Goal: Information Seeking & Learning: Learn about a topic

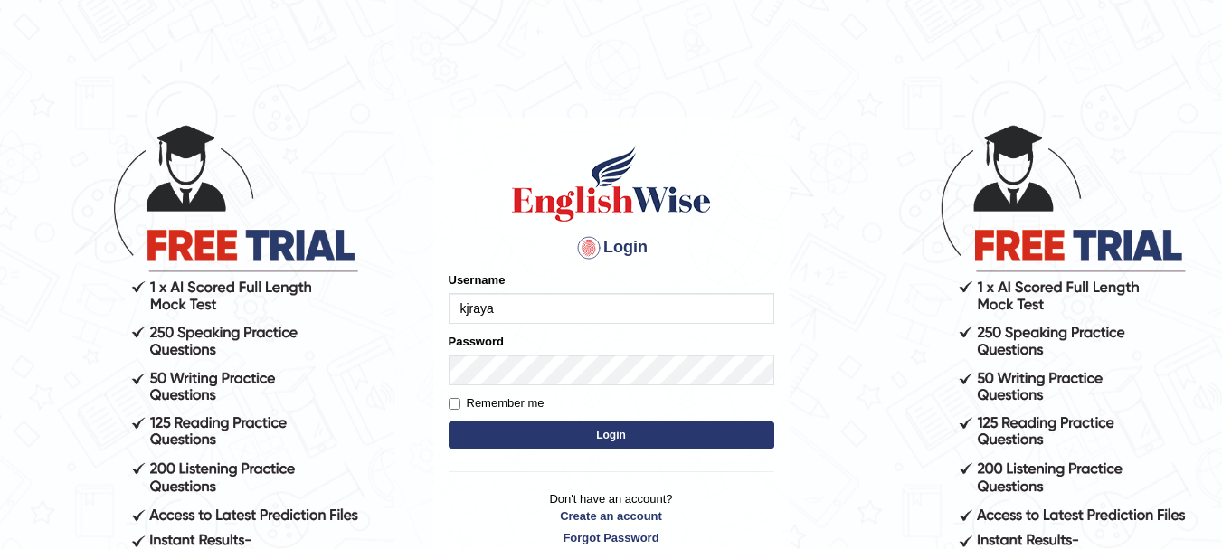
click at [573, 430] on button "Login" at bounding box center [612, 435] width 326 height 27
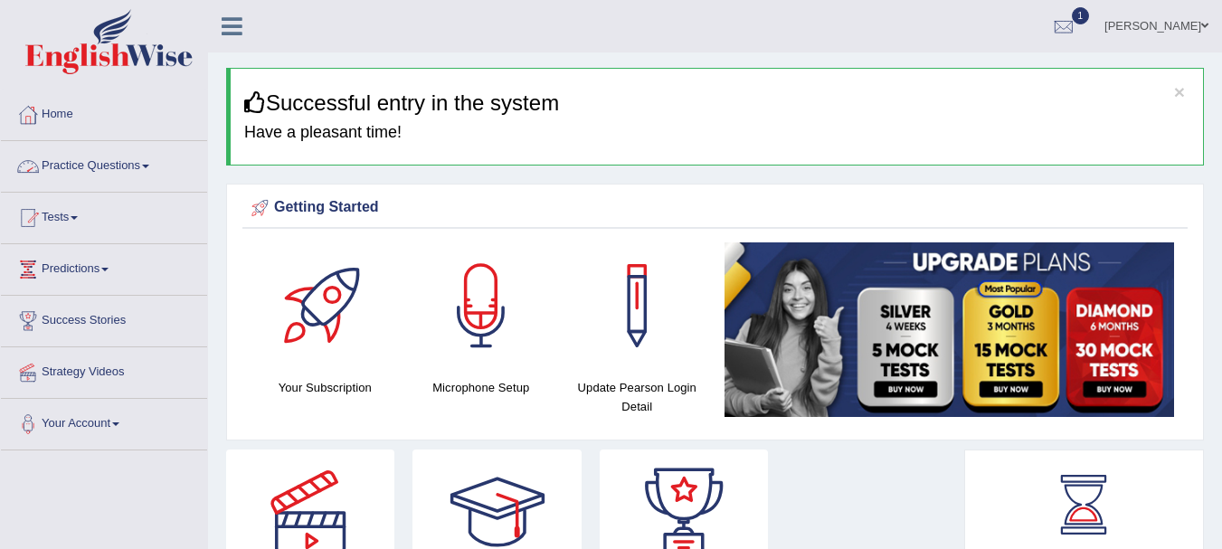
click at [91, 169] on link "Practice Questions" at bounding box center [104, 163] width 206 height 45
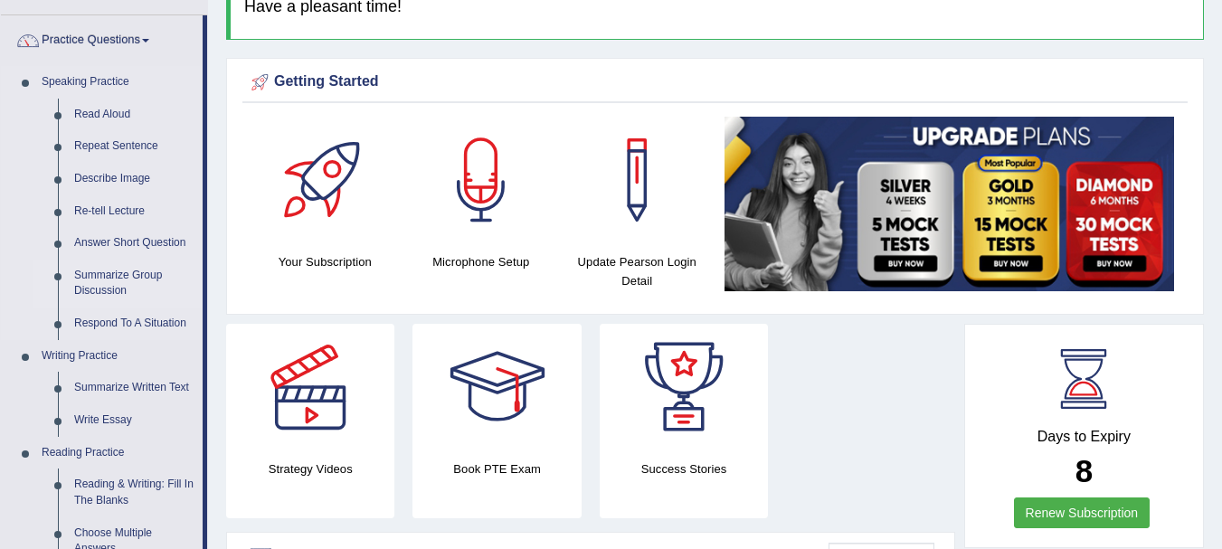
scroll to position [128, 0]
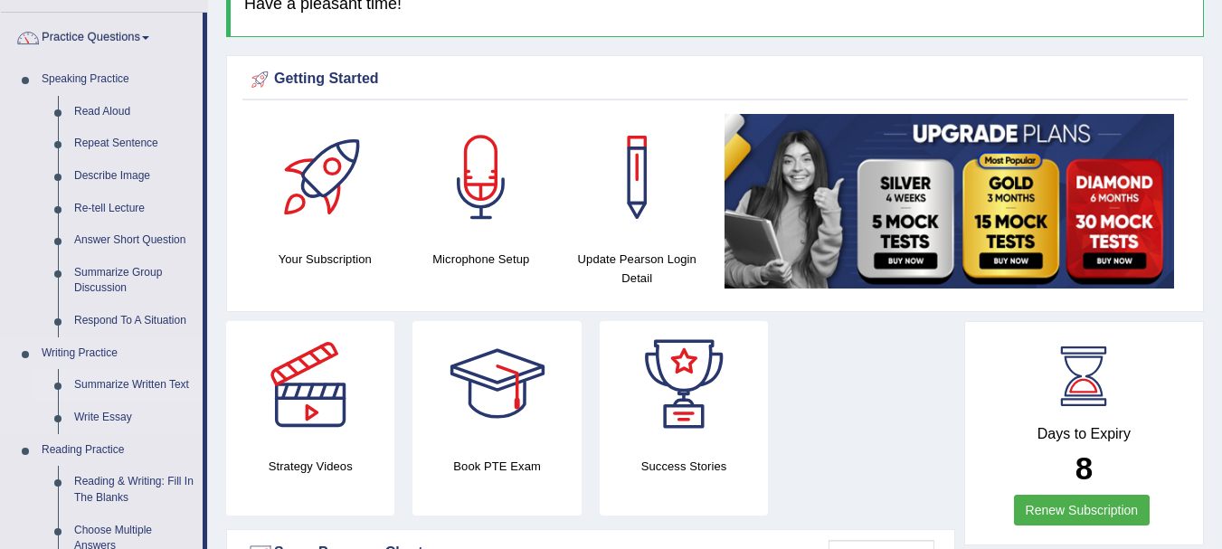
click at [137, 378] on link "Summarize Written Text" at bounding box center [134, 385] width 137 height 33
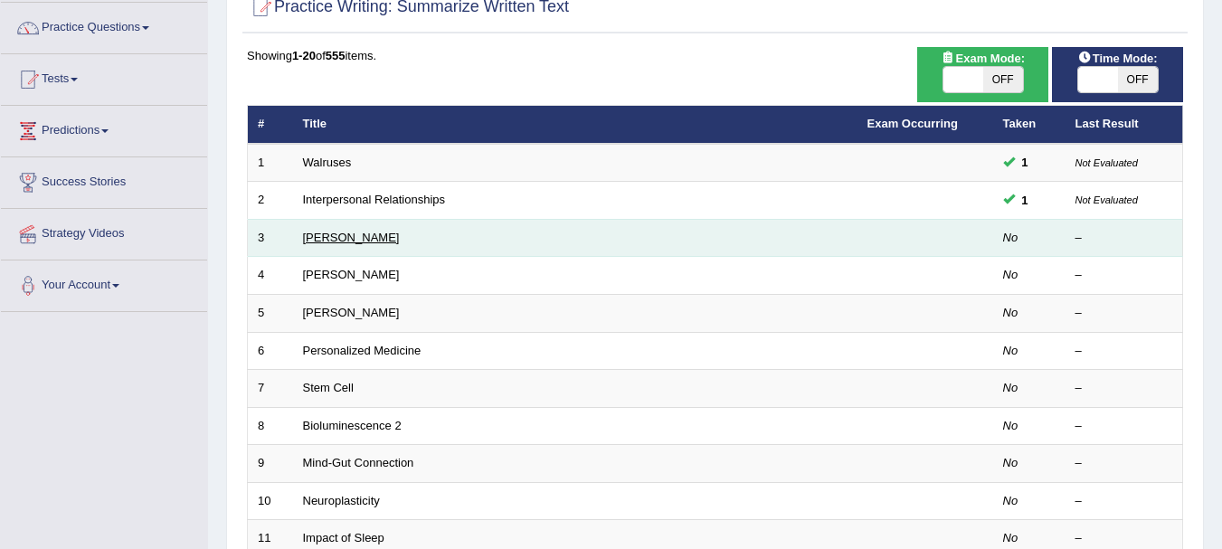
click at [334, 232] on link "[PERSON_NAME]" at bounding box center [351, 238] width 97 height 14
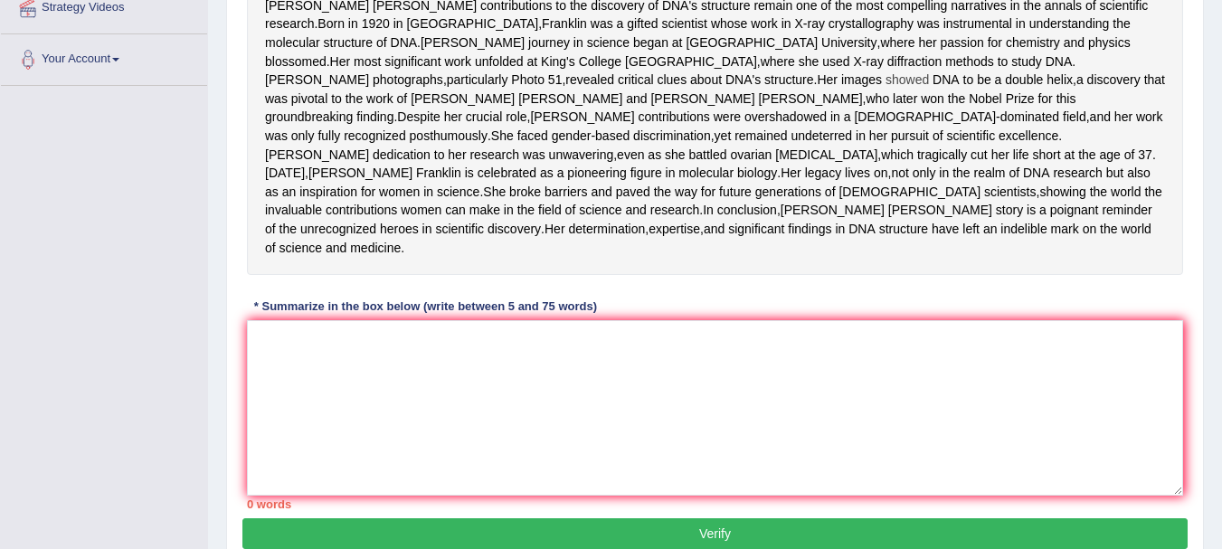
scroll to position [367, 0]
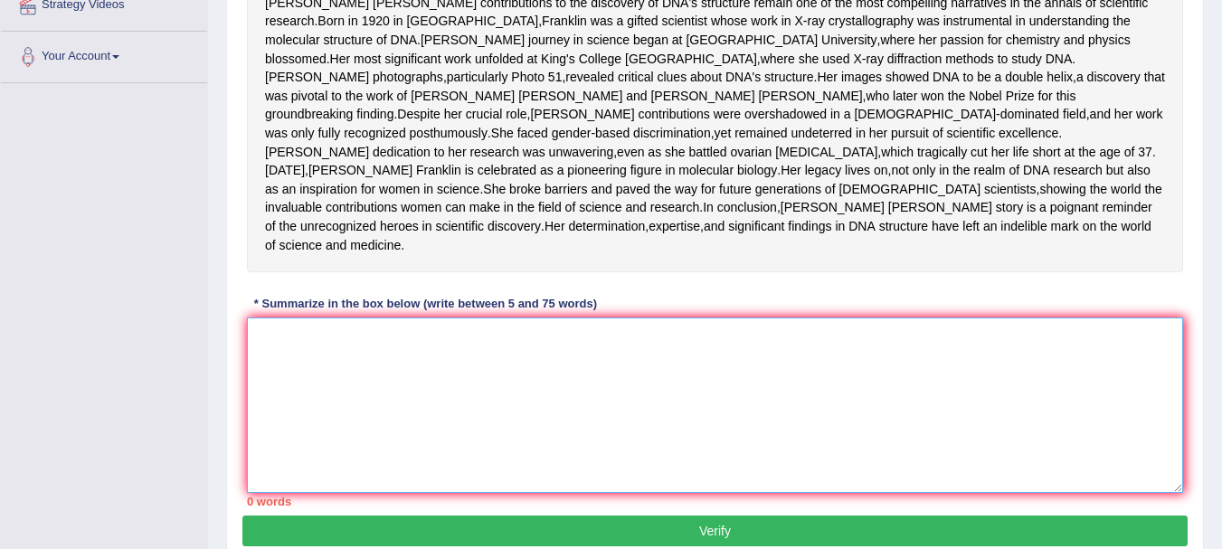
click at [393, 418] on textarea at bounding box center [715, 405] width 936 height 175
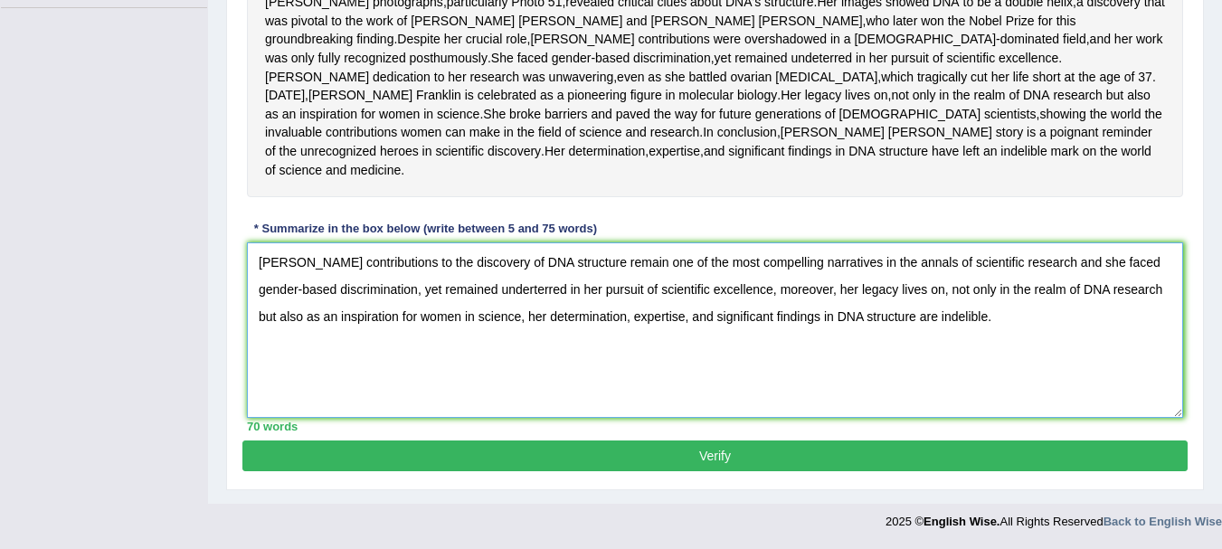
scroll to position [517, 0]
drag, startPoint x: 630, startPoint y: 406, endPoint x: 640, endPoint y: 446, distance: 41.3
click at [640, 446] on div "Practice Writing: Summarize Written Text 3 Rosalid Franklin Instructions: Read …" at bounding box center [715, 100] width 978 height 781
type textarea "Rosalind Franklin contributions to the discovery of DNA structure remain one of…"
click at [640, 446] on button "Verify" at bounding box center [714, 456] width 945 height 31
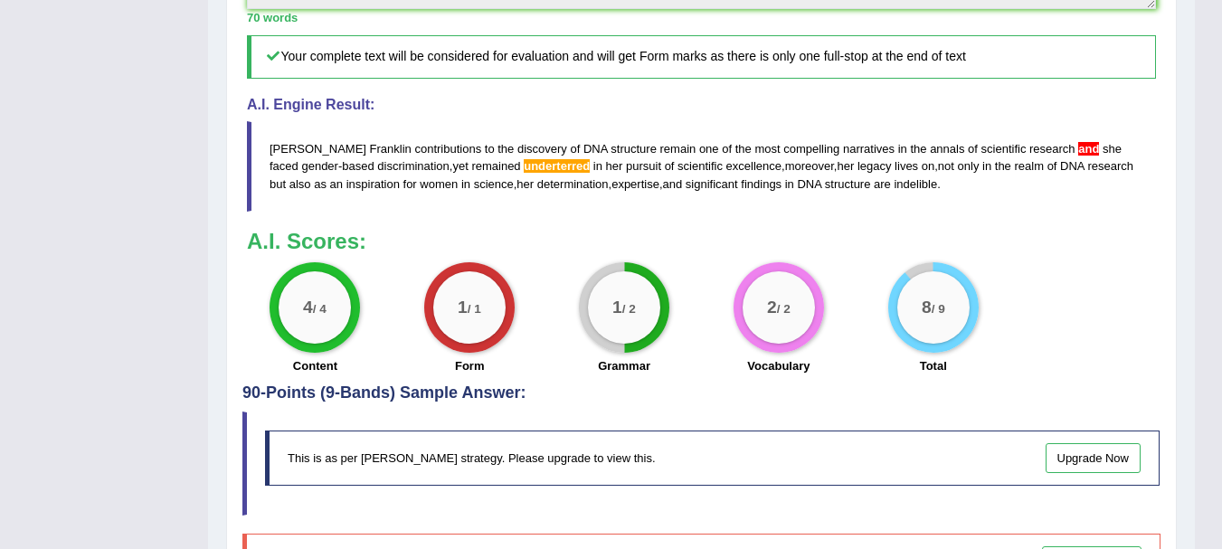
scroll to position [823, 0]
click at [531, 174] on span "underterred" at bounding box center [557, 167] width 66 height 14
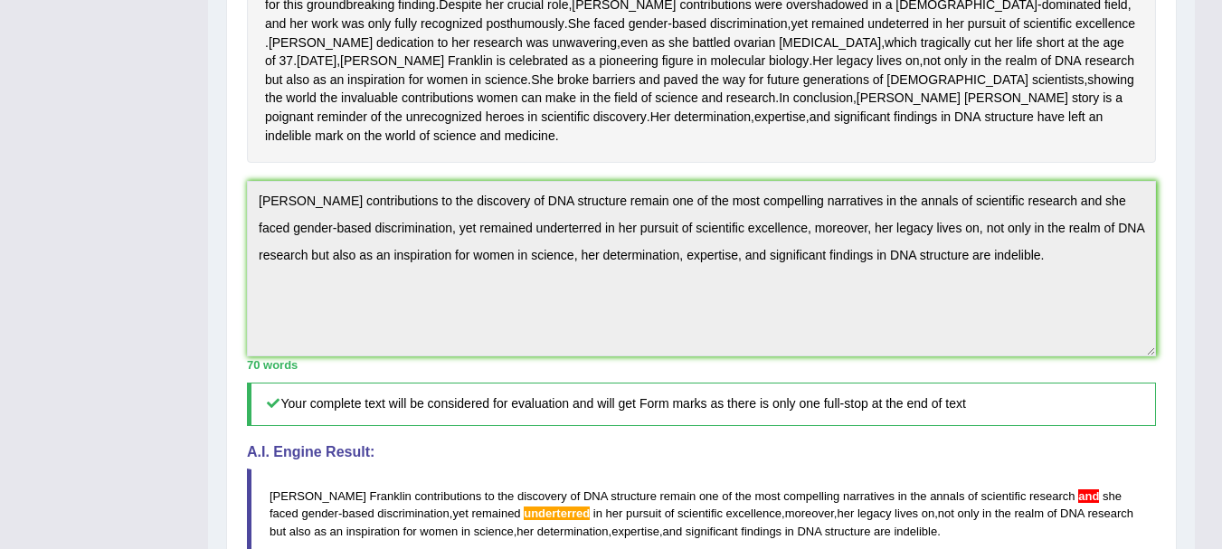
scroll to position [474, 0]
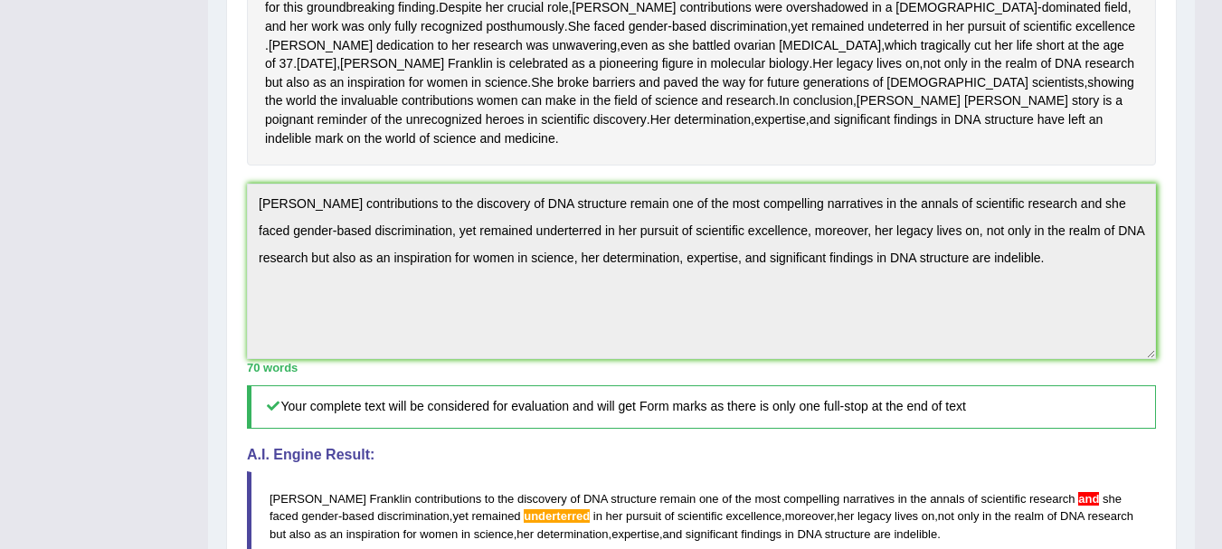
click at [531, 245] on div "Instructions: Read the passage below and summarize it using one sentence. Type …" at bounding box center [701, 250] width 918 height 970
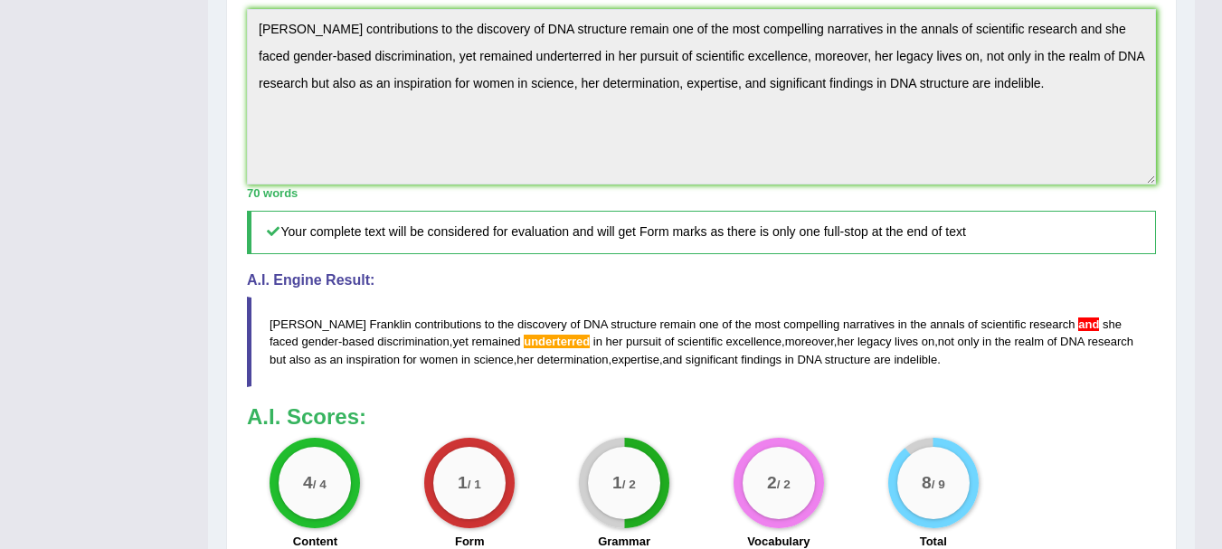
scroll to position [649, 0]
click at [1078, 330] on span "and" at bounding box center [1088, 324] width 21 height 14
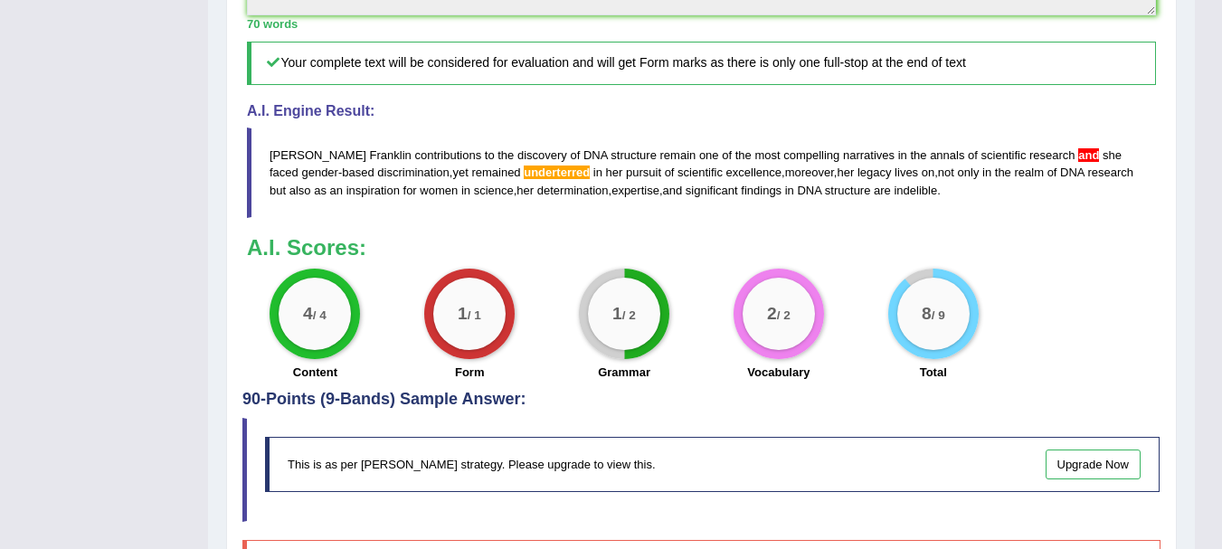
scroll to position [819, 0]
click at [1078, 161] on span "and" at bounding box center [1088, 154] width 21 height 14
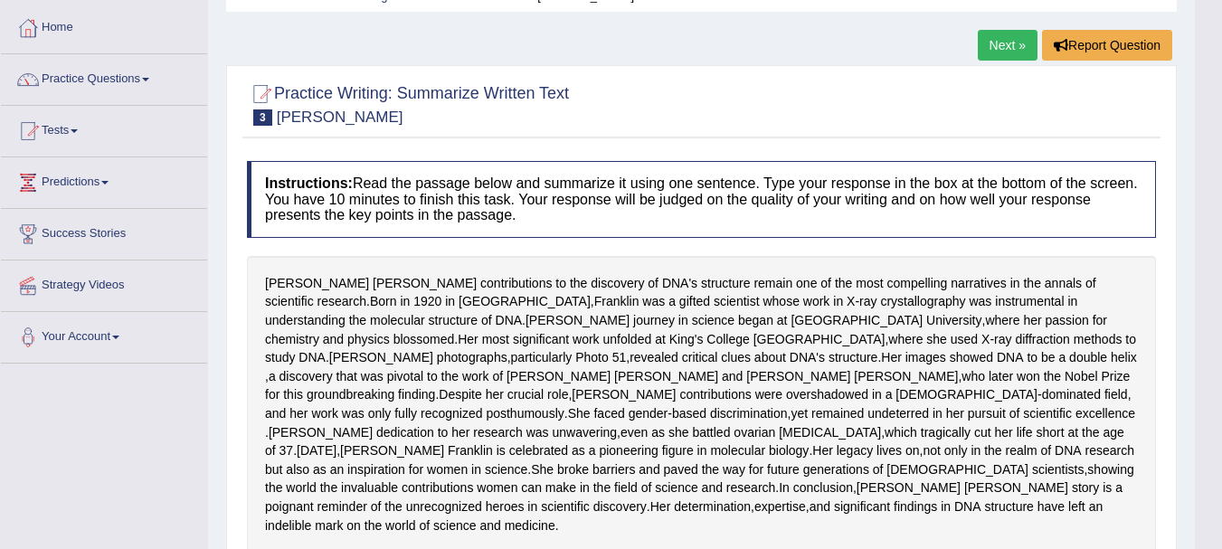
scroll to position [0, 0]
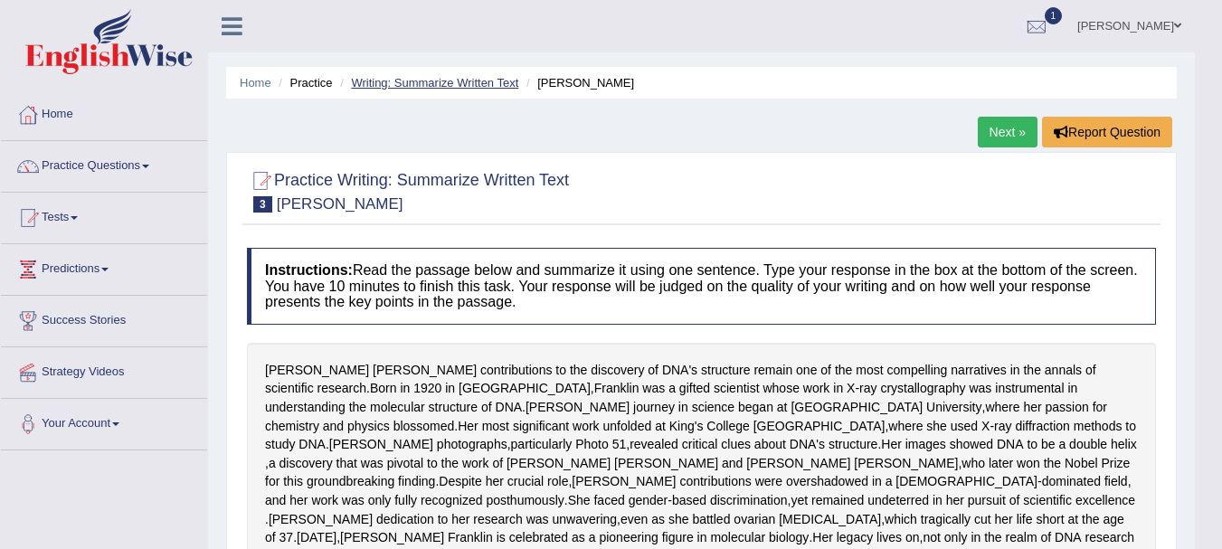
click at [495, 86] on link "Writing: Summarize Written Text" at bounding box center [434, 83] width 167 height 14
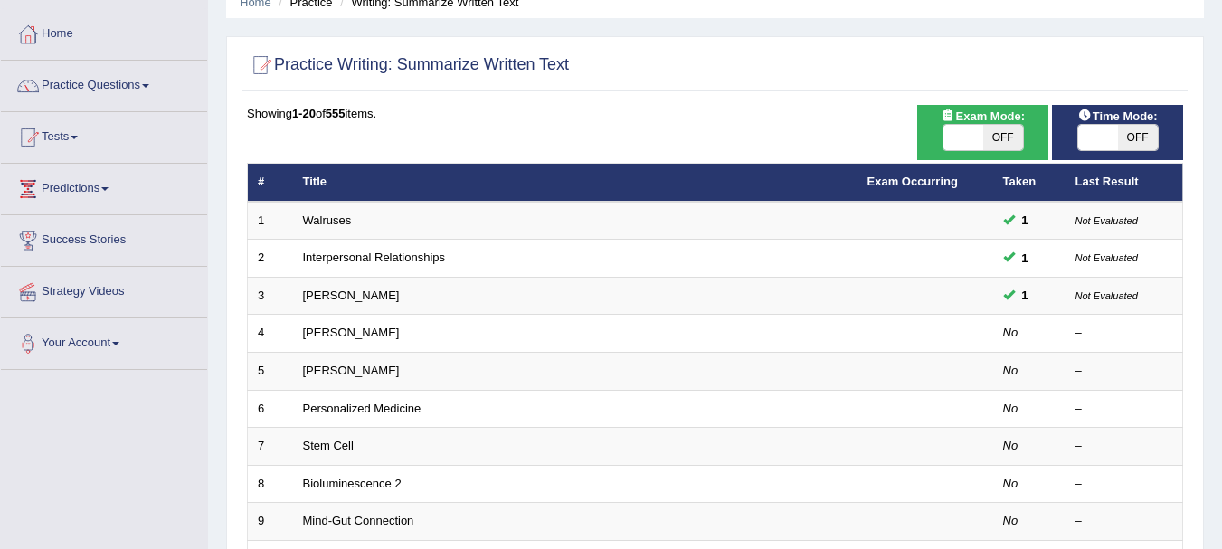
click at [332, 334] on link "[PERSON_NAME]" at bounding box center [351, 333] width 97 height 14
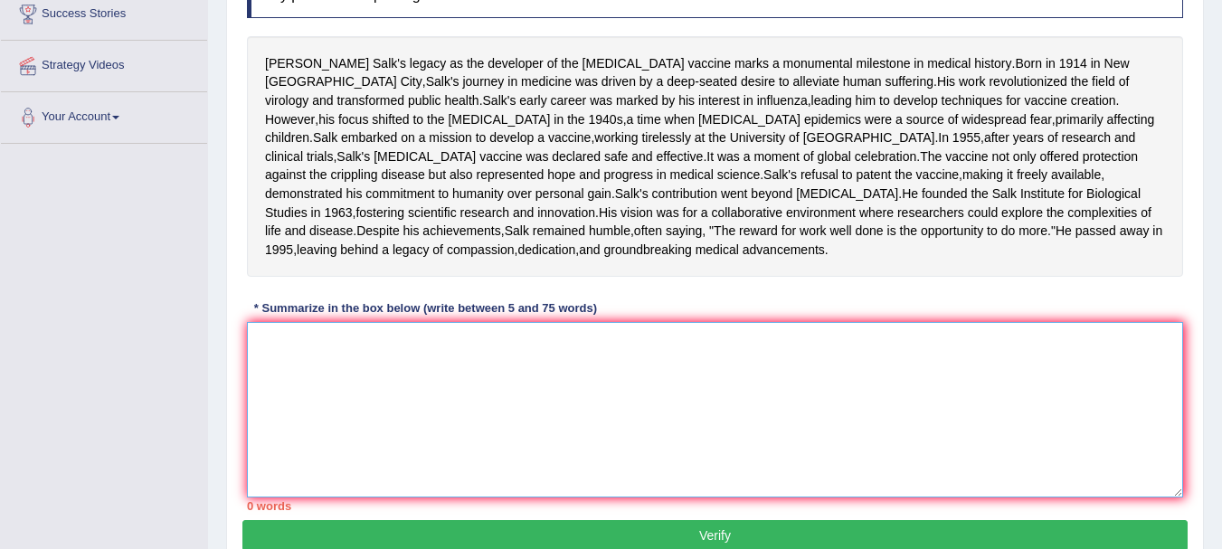
click at [286, 442] on textarea at bounding box center [715, 409] width 936 height 175
type textarea "H"
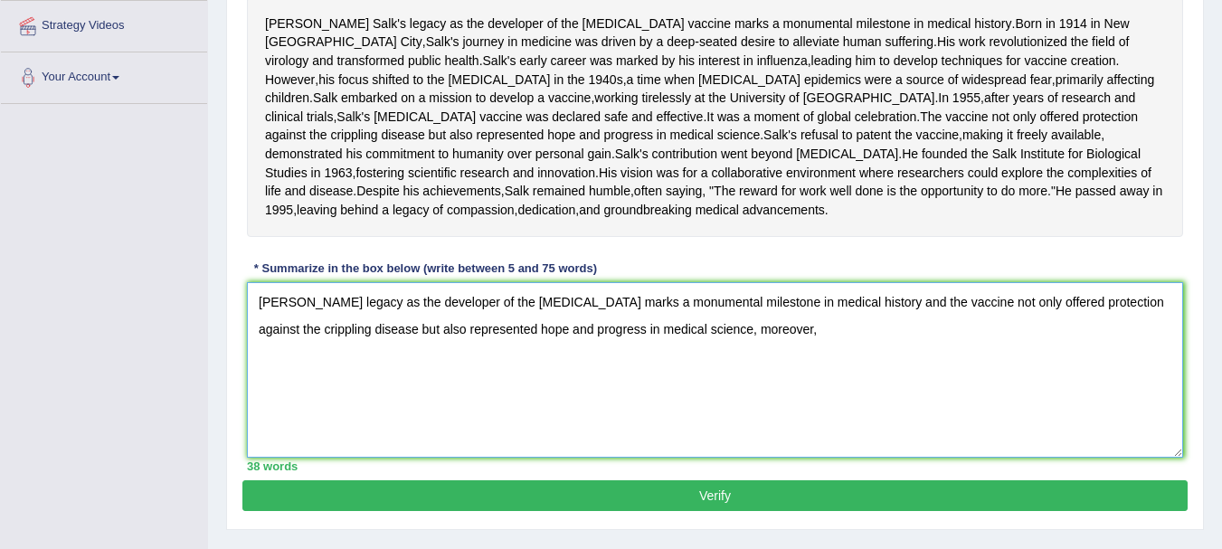
scroll to position [479, 0]
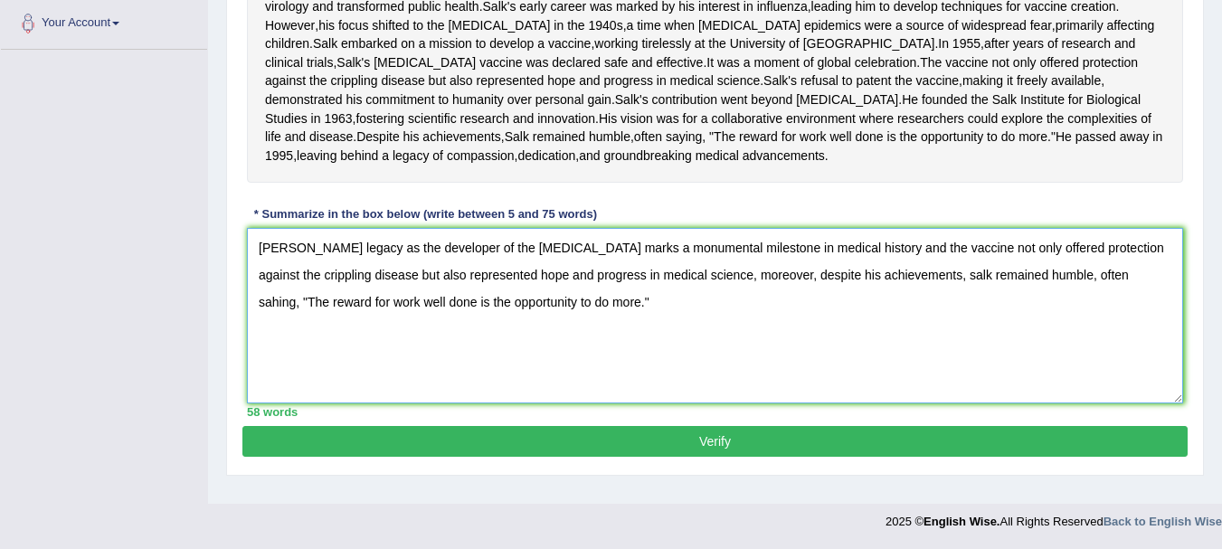
click at [1085, 292] on textarea "Jonas salk legacy as the developer of the polio vaccine marks a monumental mile…" at bounding box center [715, 315] width 936 height 175
click at [930, 294] on textarea "Jonas salk legacy as the developer of the polio vaccine marks a monumental mile…" at bounding box center [715, 315] width 936 height 175
type textarea "Jonas salk legacy as the developer of the polio vaccine marks a monumental mile…"
click at [660, 457] on button "Verify" at bounding box center [714, 441] width 945 height 31
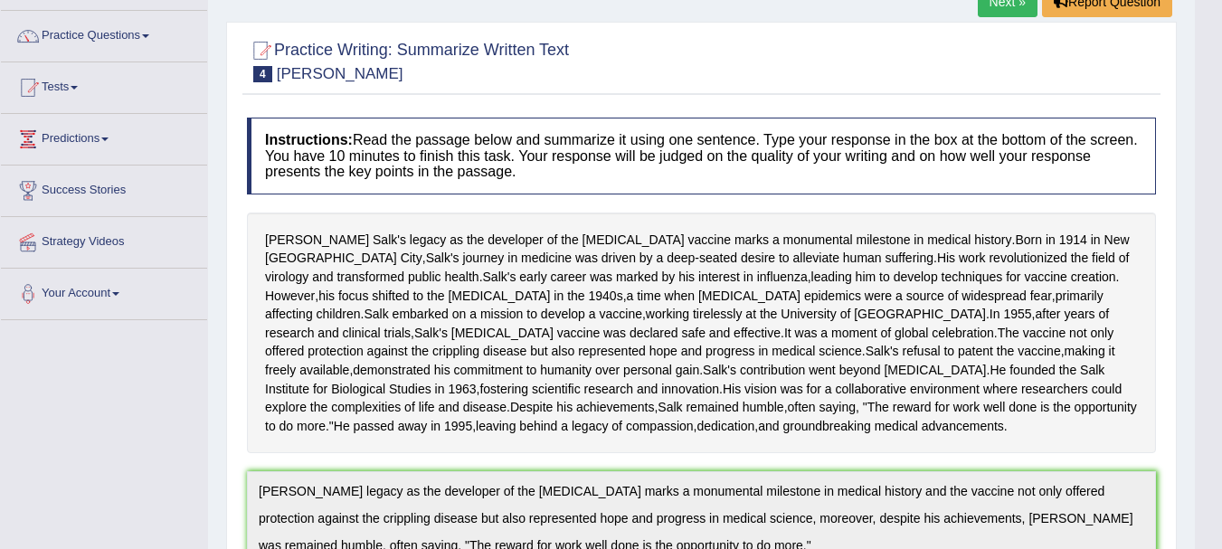
scroll to position [0, 0]
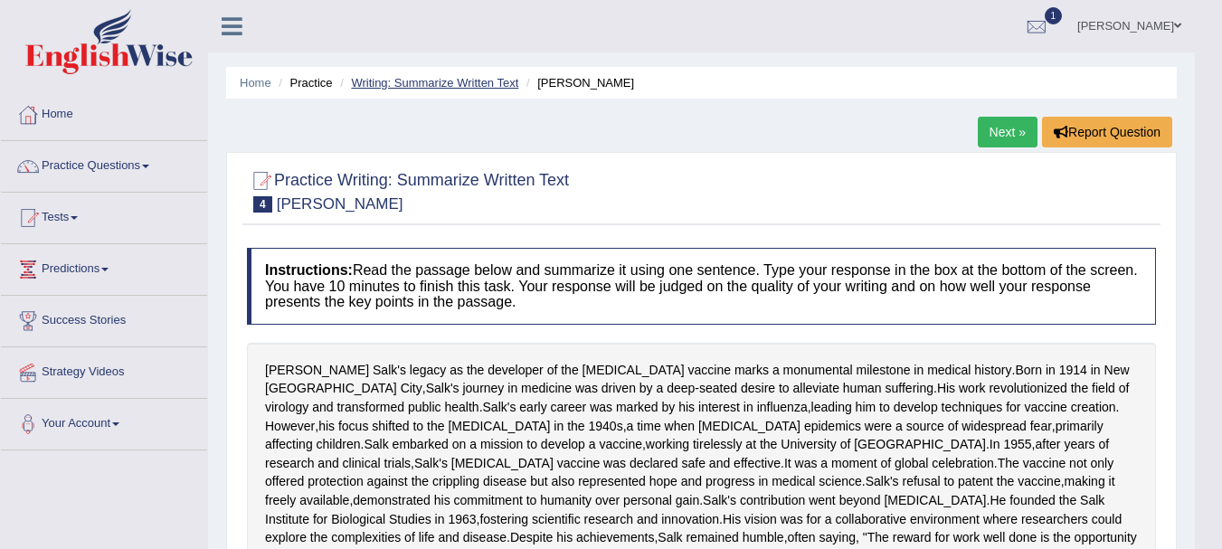
click at [453, 88] on link "Writing: Summarize Written Text" at bounding box center [434, 83] width 167 height 14
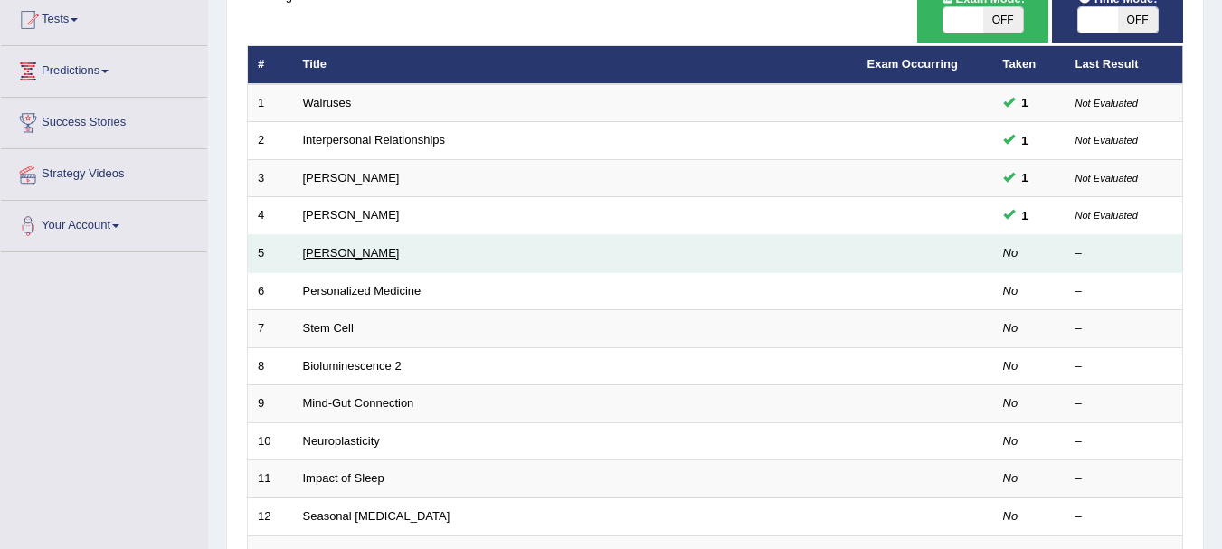
click at [381, 251] on link "[PERSON_NAME]" at bounding box center [351, 253] width 97 height 14
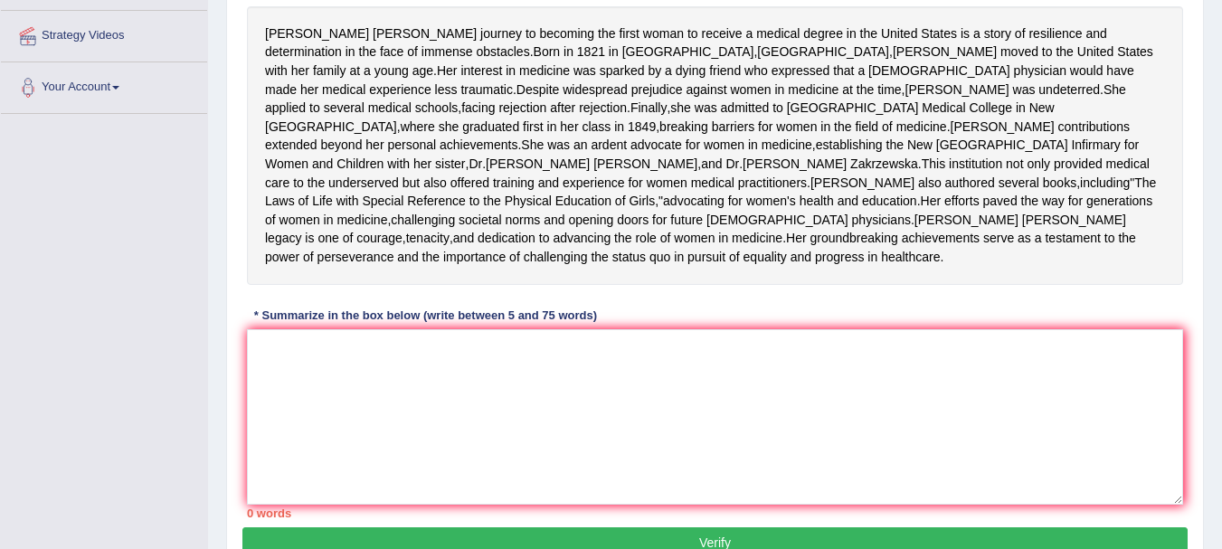
scroll to position [337, 0]
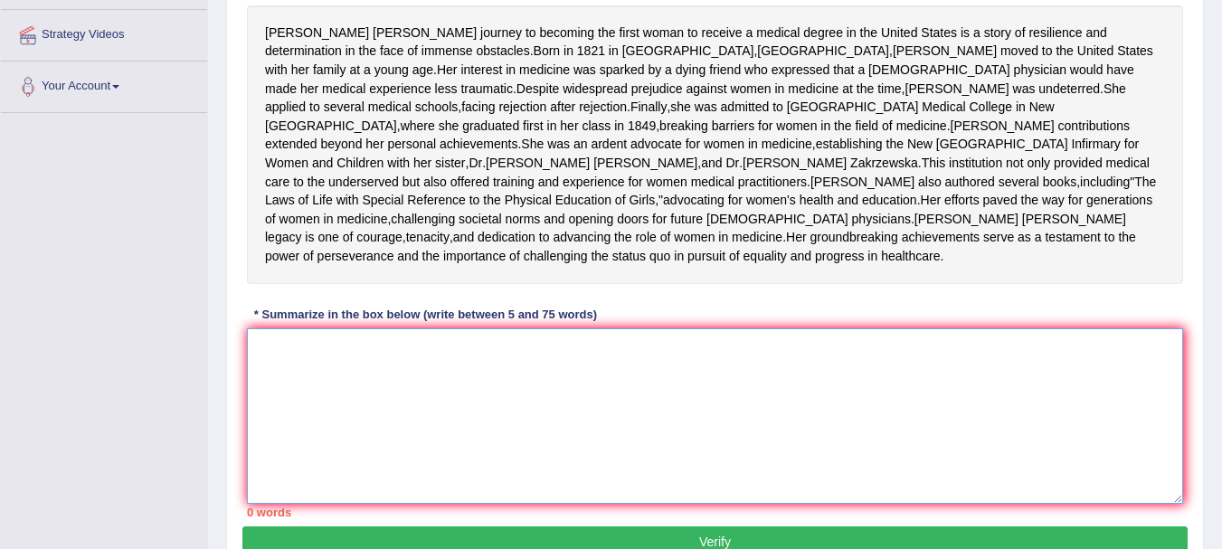
click at [363, 440] on textarea at bounding box center [715, 415] width 936 height 175
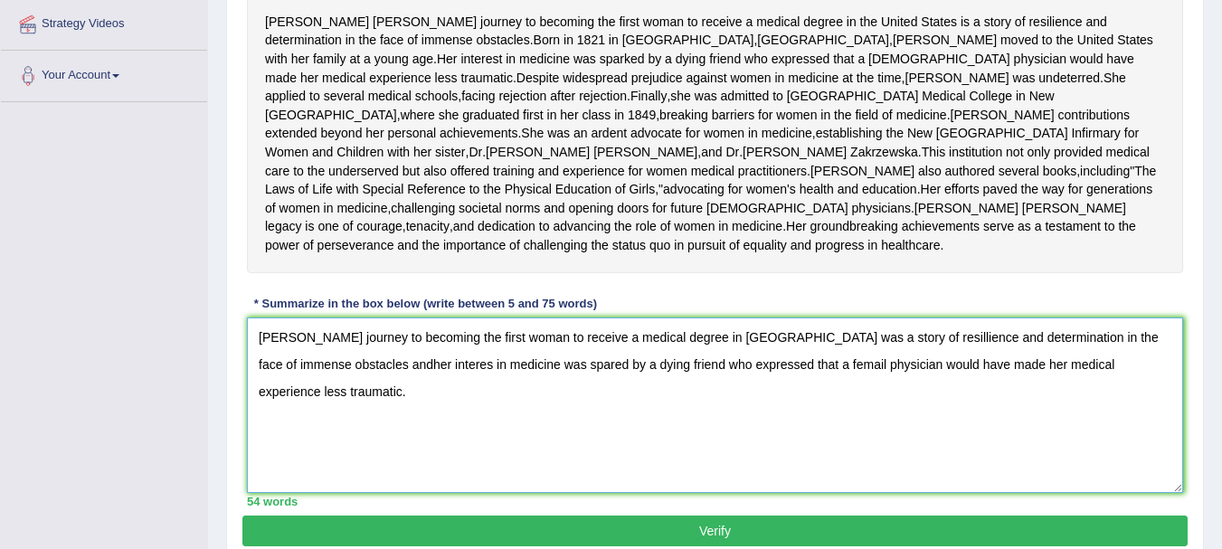
scroll to position [346, 0]
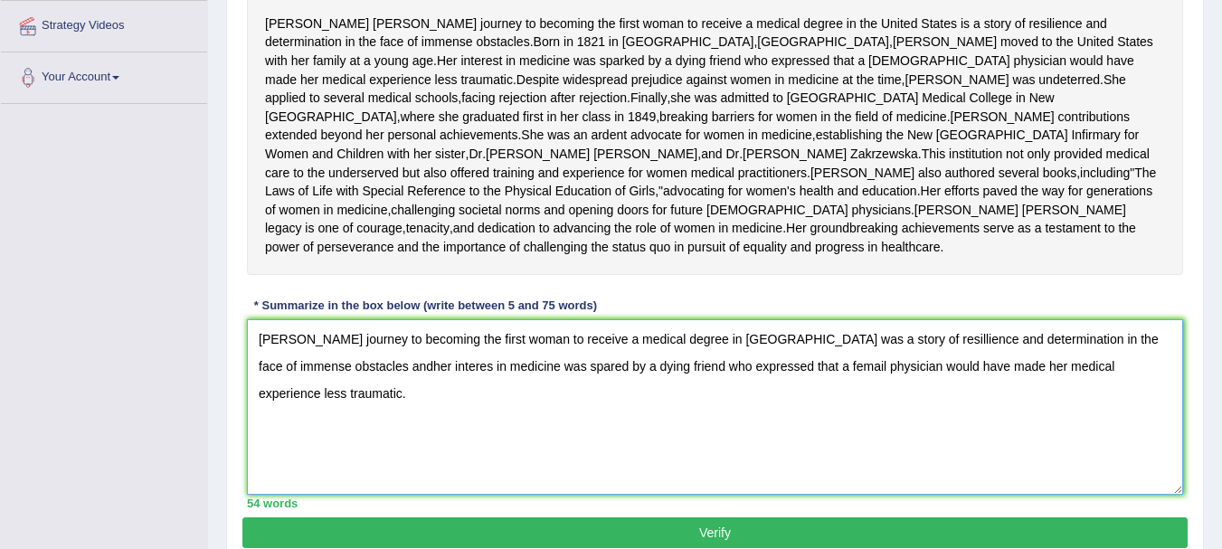
click at [387, 464] on textarea "Elizabeth blackwell journey to becoming the first woman to receive a medical de…" at bounding box center [715, 406] width 936 height 175
drag, startPoint x: 576, startPoint y: 469, endPoint x: 374, endPoint y: 440, distance: 203.8
click at [374, 440] on textarea "Elizabeth blackwell journey to becoming the first woman to receive a medical de…" at bounding box center [715, 406] width 936 height 175
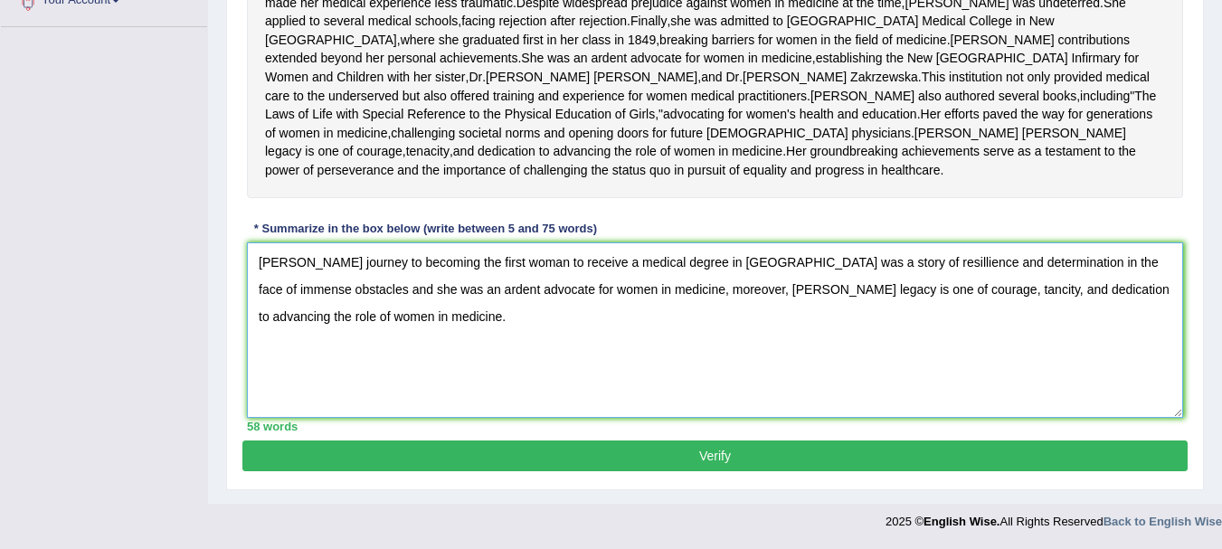
scroll to position [498, 0]
type textarea "Elizabeth blackwell journey to becoming the first woman to receive a medical de…"
click at [430, 467] on button "Verify" at bounding box center [714, 456] width 945 height 31
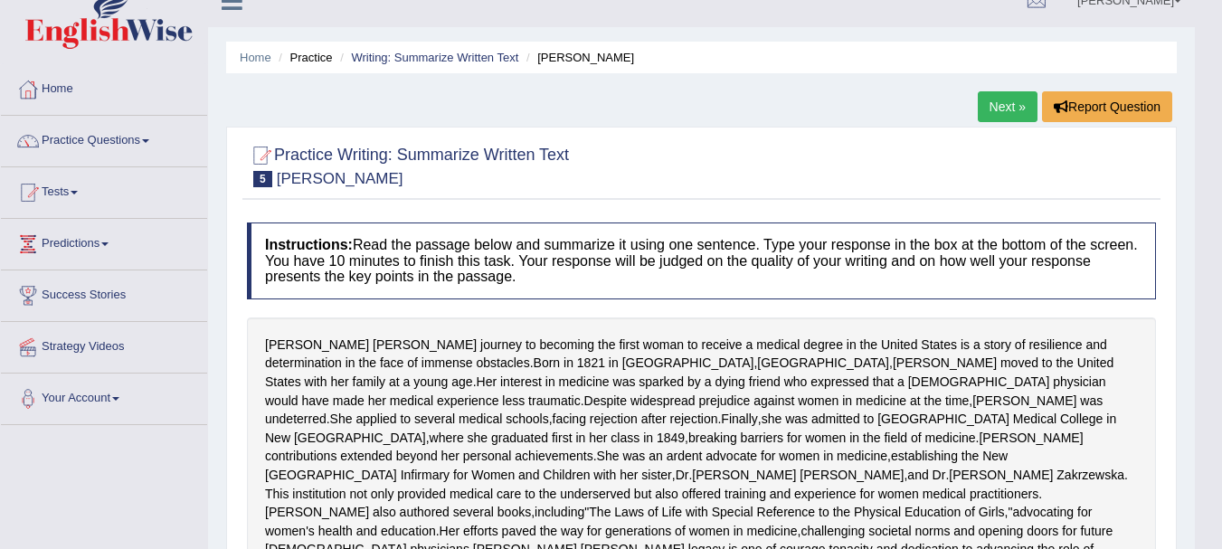
scroll to position [0, 0]
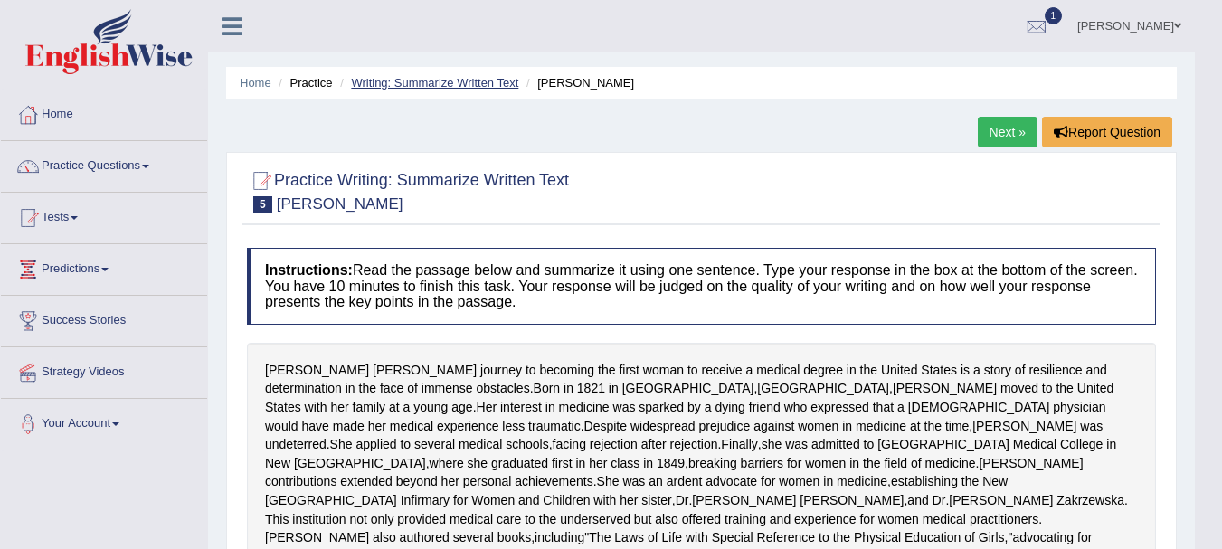
click at [407, 86] on link "Writing: Summarize Written Text" at bounding box center [434, 83] width 167 height 14
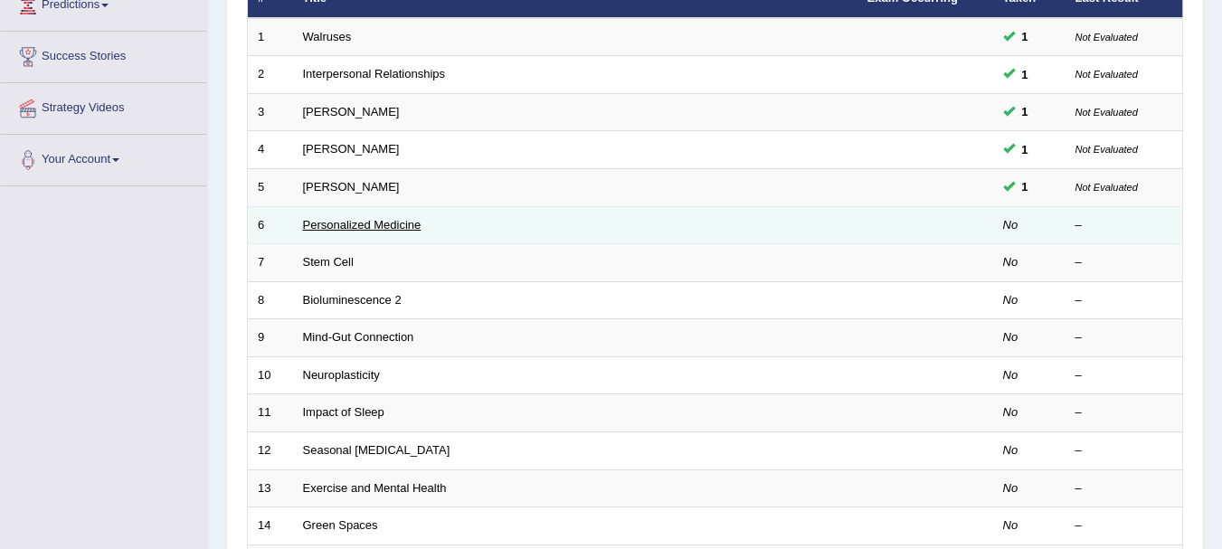
click at [339, 225] on link "Personalized Medicine" at bounding box center [362, 225] width 119 height 14
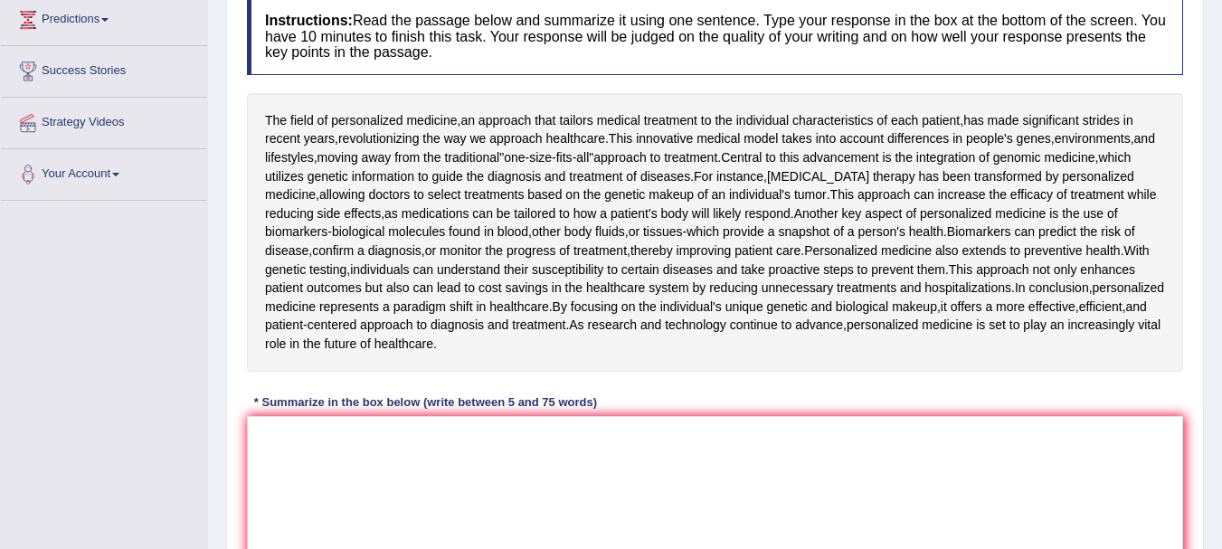
scroll to position [237, 0]
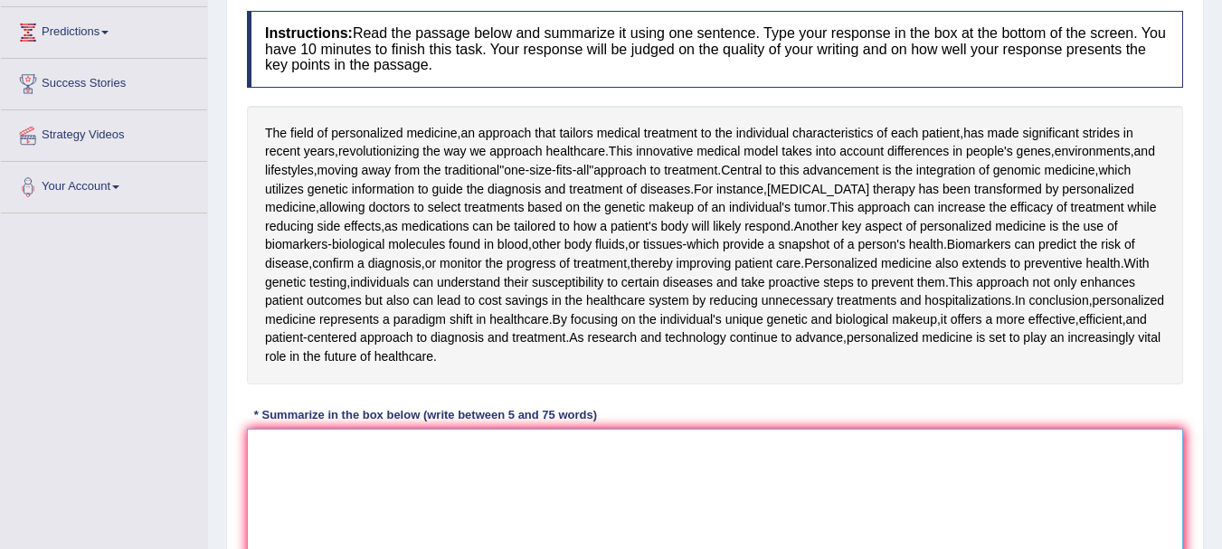
click at [352, 469] on textarea at bounding box center [715, 516] width 936 height 175
click at [518, 483] on textarea at bounding box center [715, 516] width 936 height 175
click at [431, 431] on textarea at bounding box center [715, 516] width 936 height 175
type textarea "A"
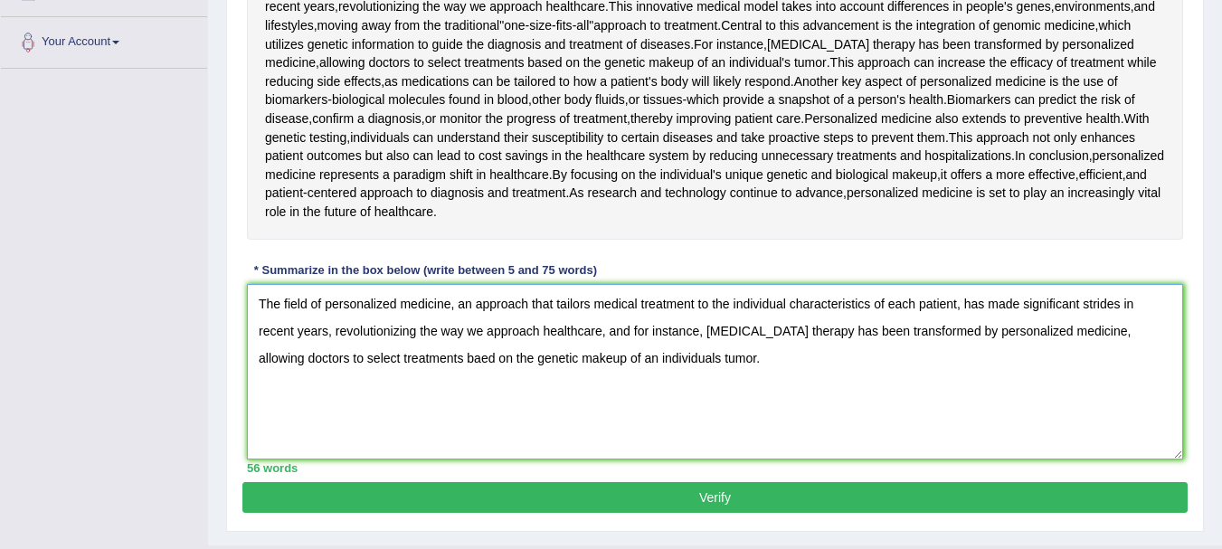
scroll to position [383, 0]
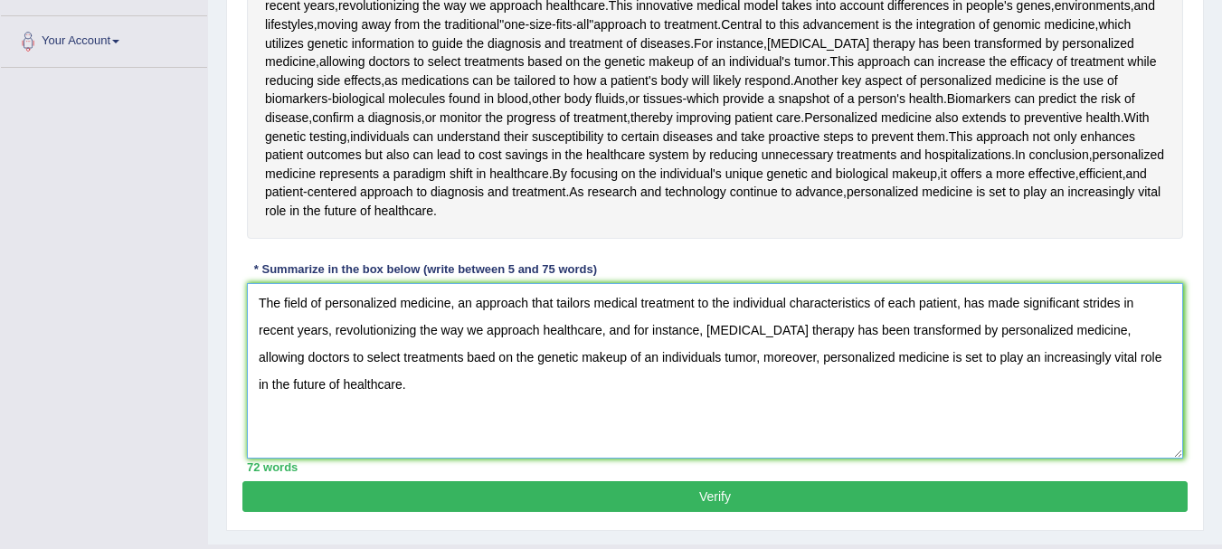
type textarea "The field of personalized medicine, an approach that tailors medical treatment …"
click at [678, 500] on button "Verify" at bounding box center [714, 496] width 945 height 31
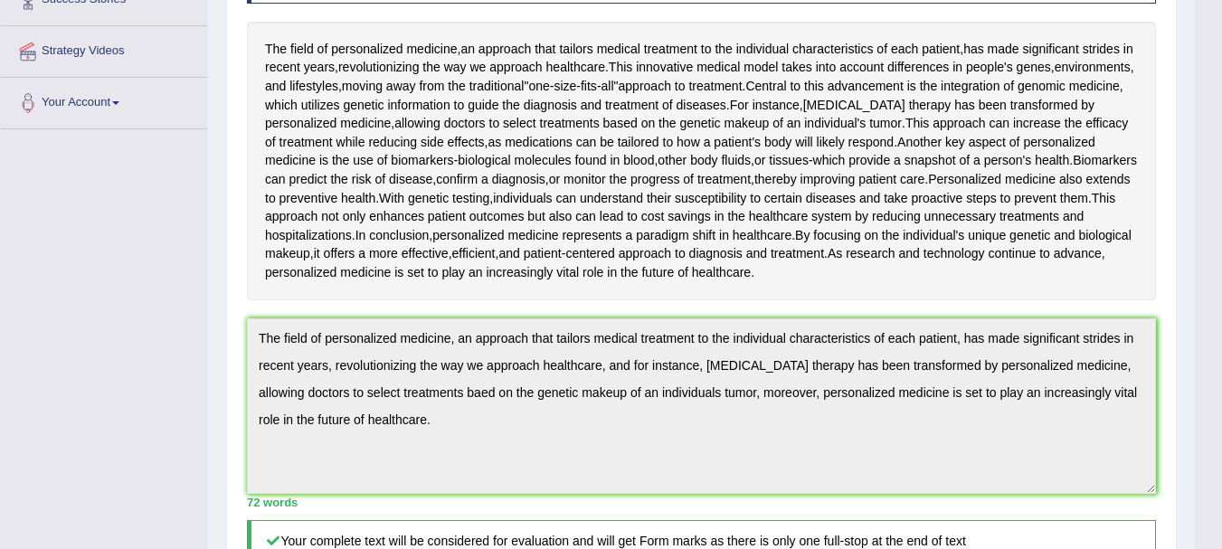
scroll to position [316, 0]
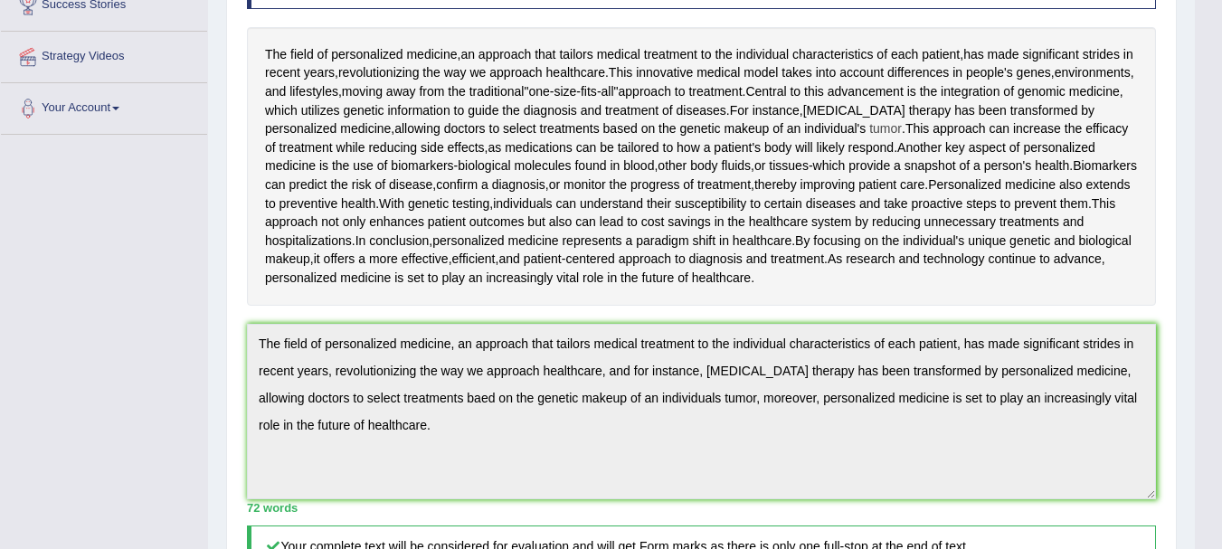
click at [900, 130] on span "tumor" at bounding box center [885, 128] width 33 height 19
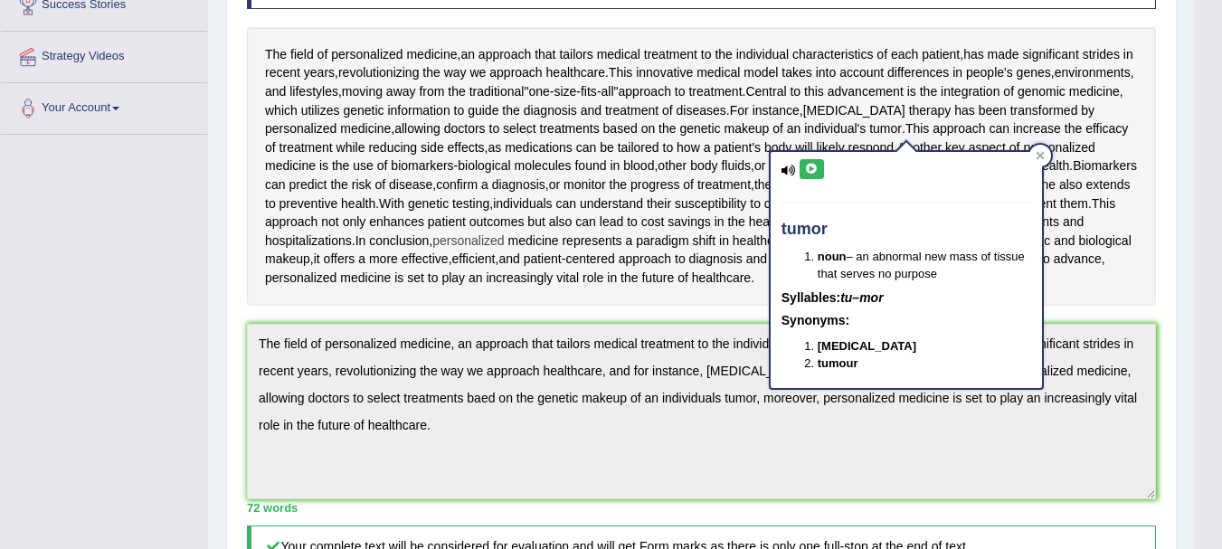
click at [504, 233] on span "personalized" at bounding box center [467, 241] width 71 height 19
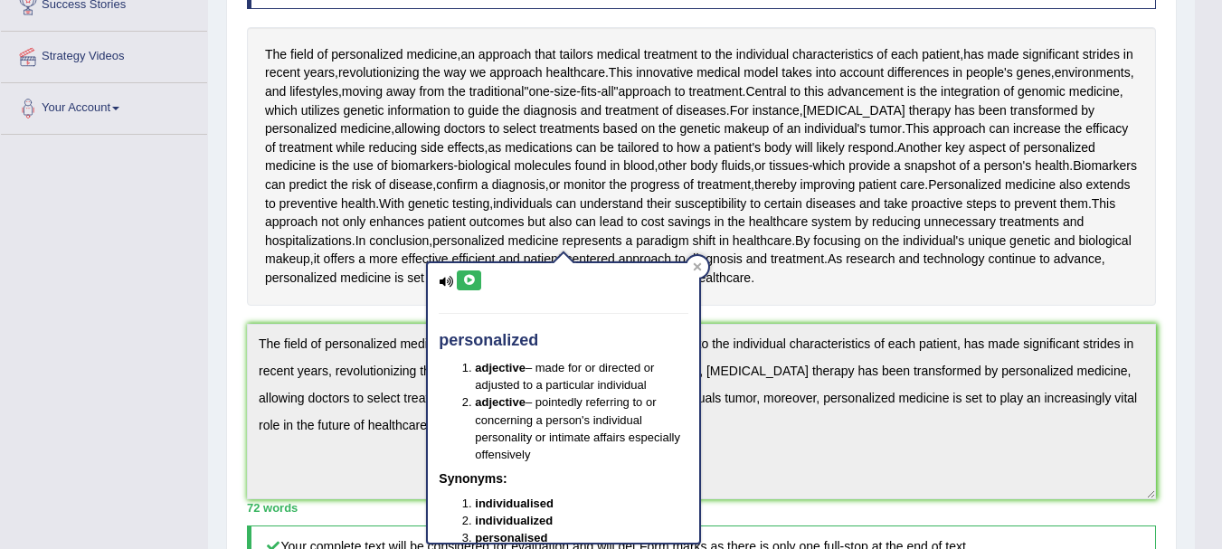
click at [1024, 288] on div "The field of personalized medicine , an approach that tailors medical treatment…" at bounding box center [701, 166] width 909 height 279
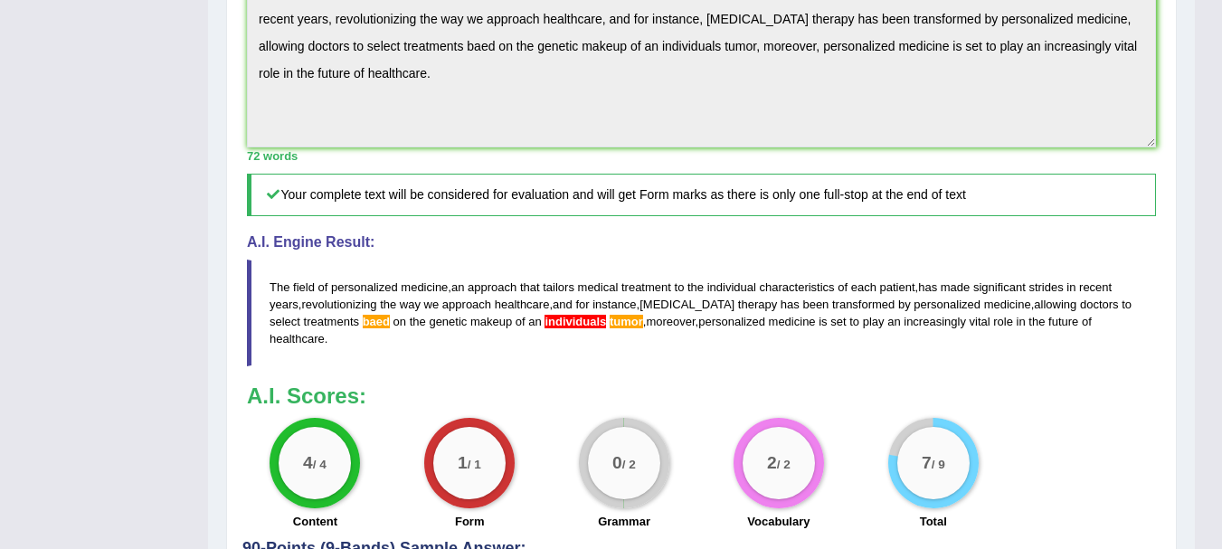
scroll to position [670, 0]
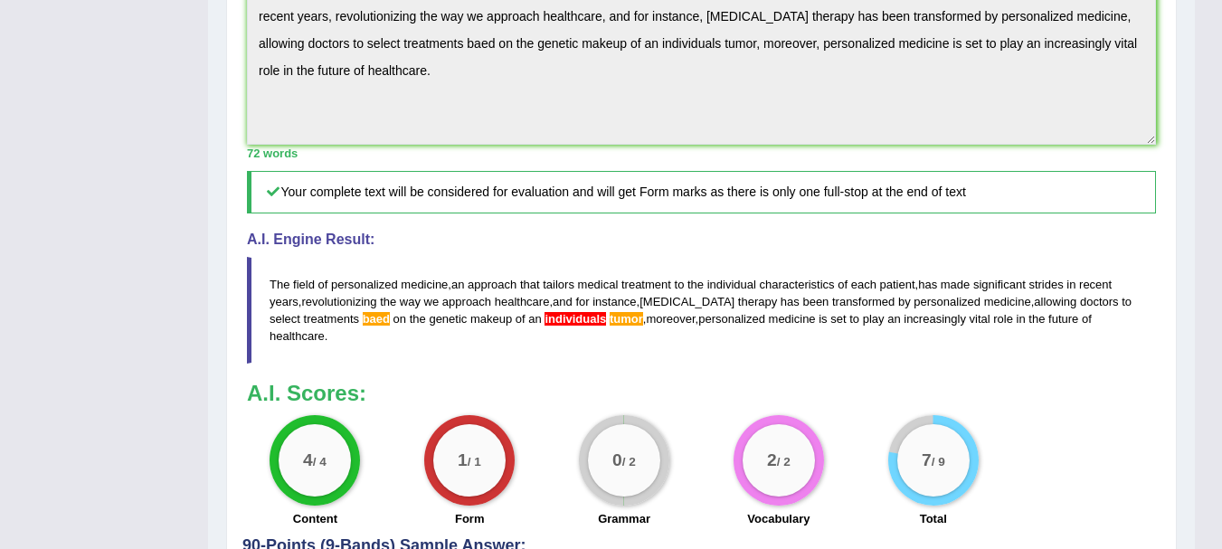
click at [545, 382] on h3 "A.I. Scores:" at bounding box center [701, 394] width 909 height 24
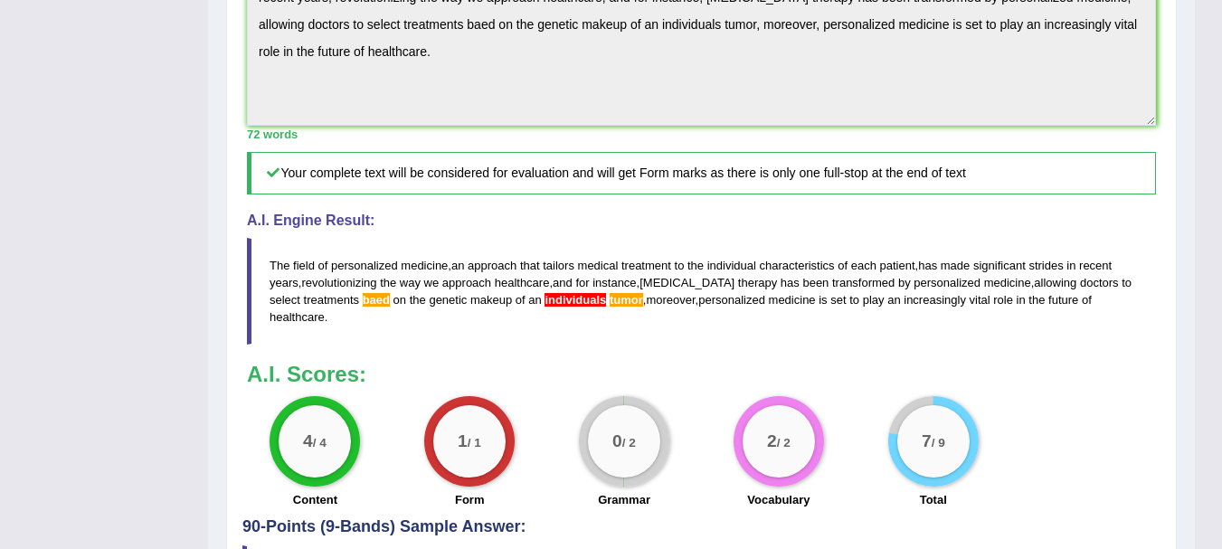
scroll to position [690, 0]
